Goal: Navigation & Orientation: Find specific page/section

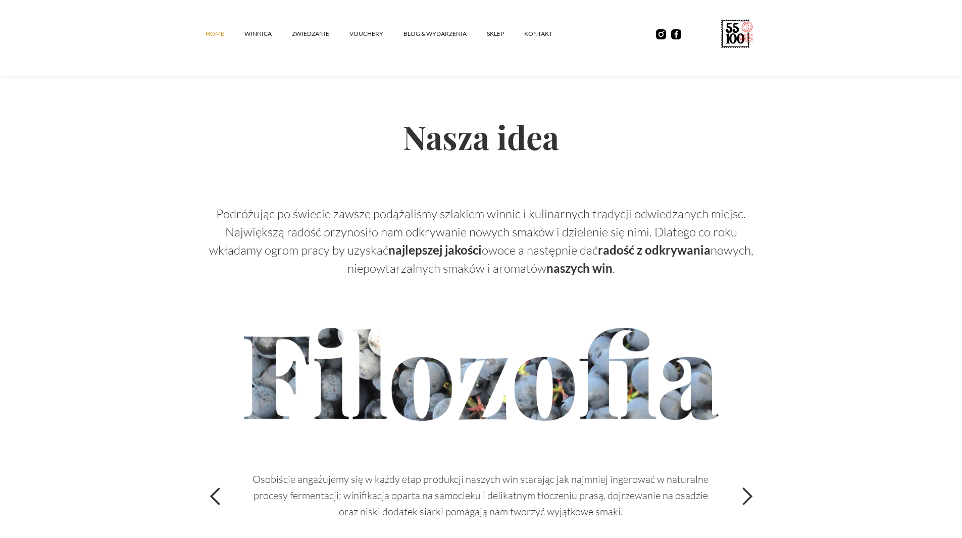
scroll to position [3068, 0]
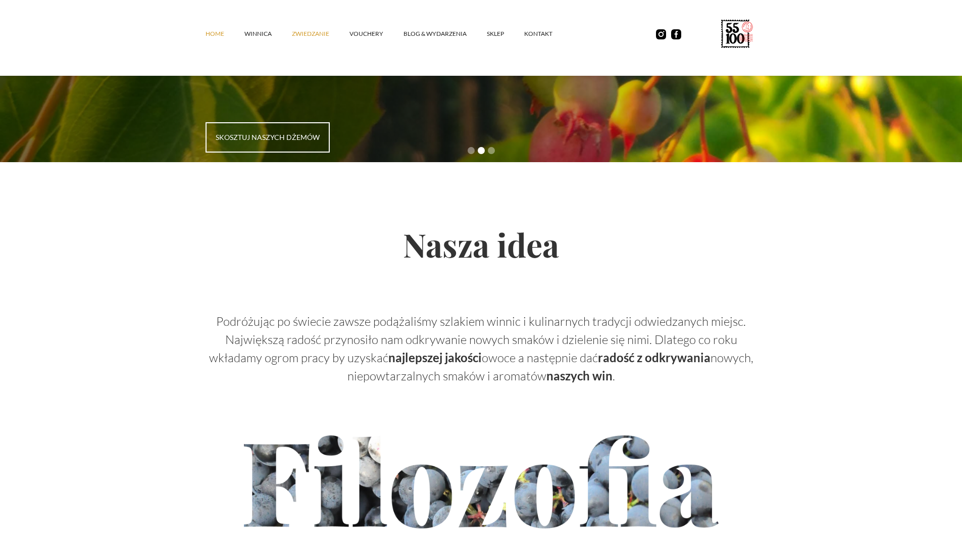
click at [304, 31] on link "ZWIEDZANIE" at bounding box center [321, 34] width 58 height 30
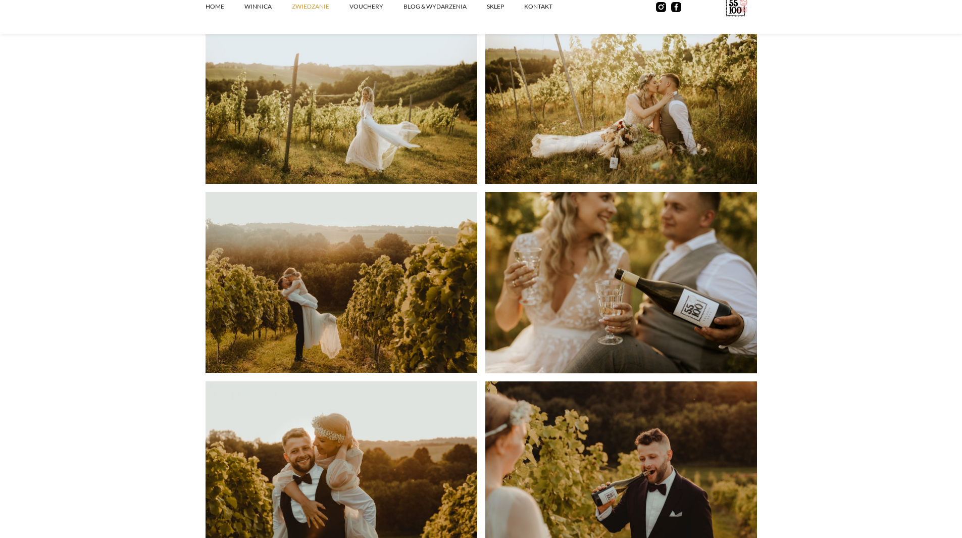
scroll to position [2020, 0]
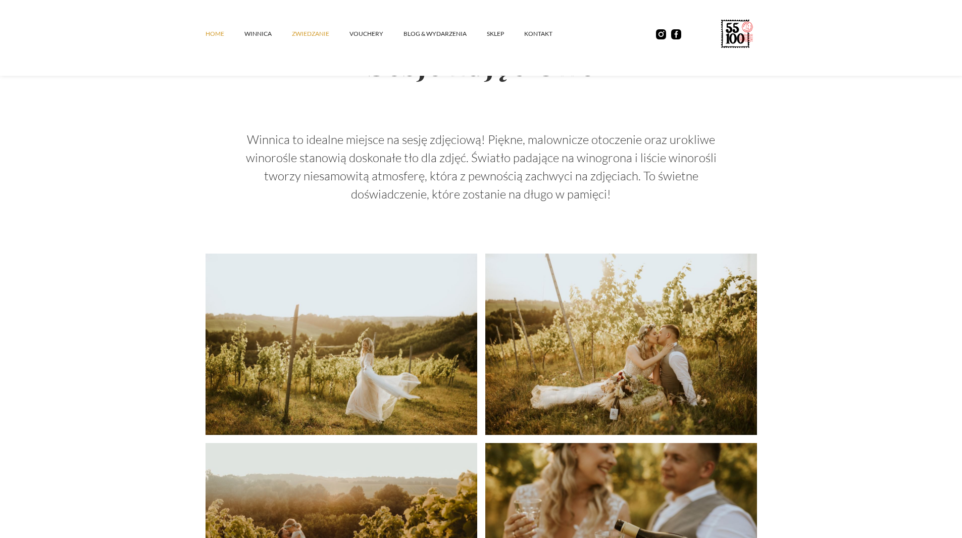
click at [218, 29] on link "Home" at bounding box center [225, 34] width 39 height 30
